Goal: Find specific page/section: Find specific page/section

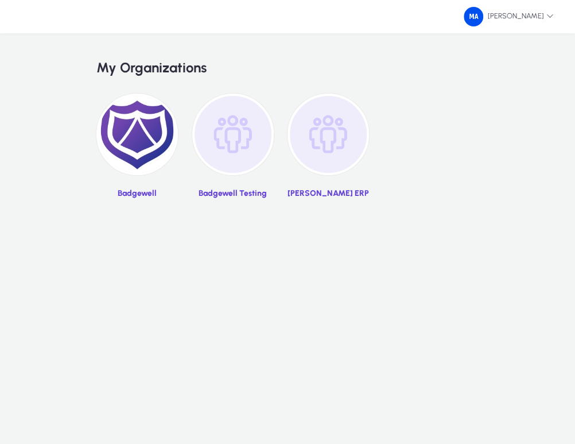
click at [315, 126] on img at bounding box center [328, 134] width 81 height 81
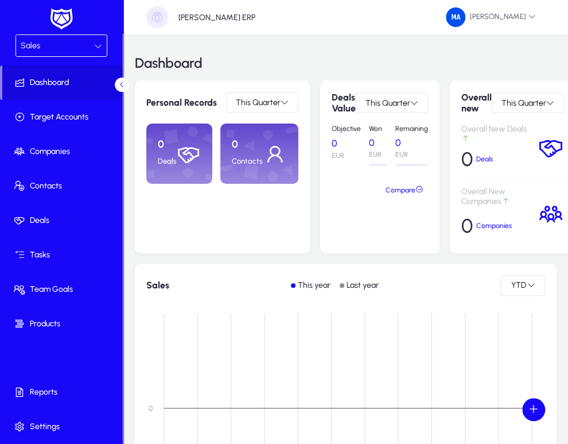
click at [79, 52] on div "Sales" at bounding box center [57, 45] width 73 height 15
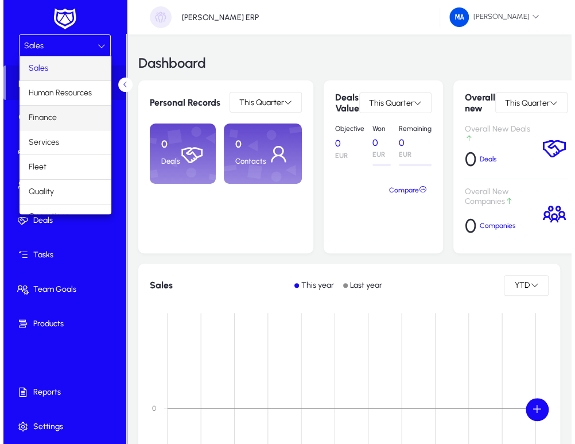
scroll to position [38, 0]
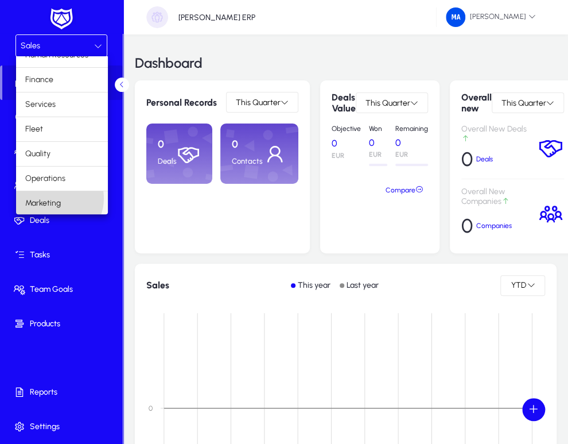
click at [53, 197] on span "Marketing" at bounding box center [43, 203] width 36 height 14
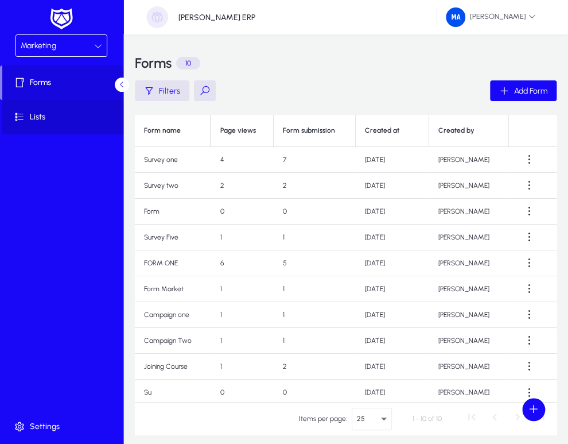
click at [59, 117] on span "Lists" at bounding box center [63, 116] width 123 height 11
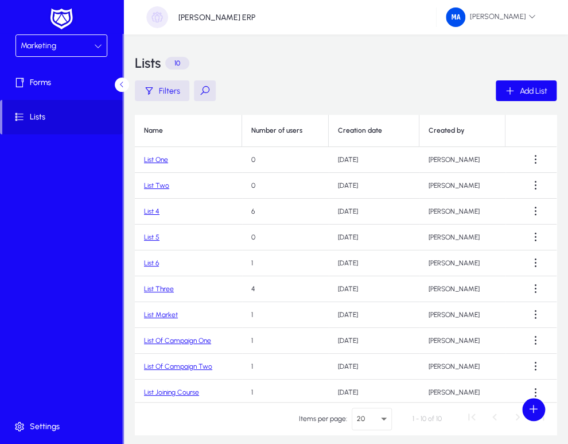
click at [153, 211] on link "List 4" at bounding box center [151, 211] width 15 height 8
